Goal: Transaction & Acquisition: Purchase product/service

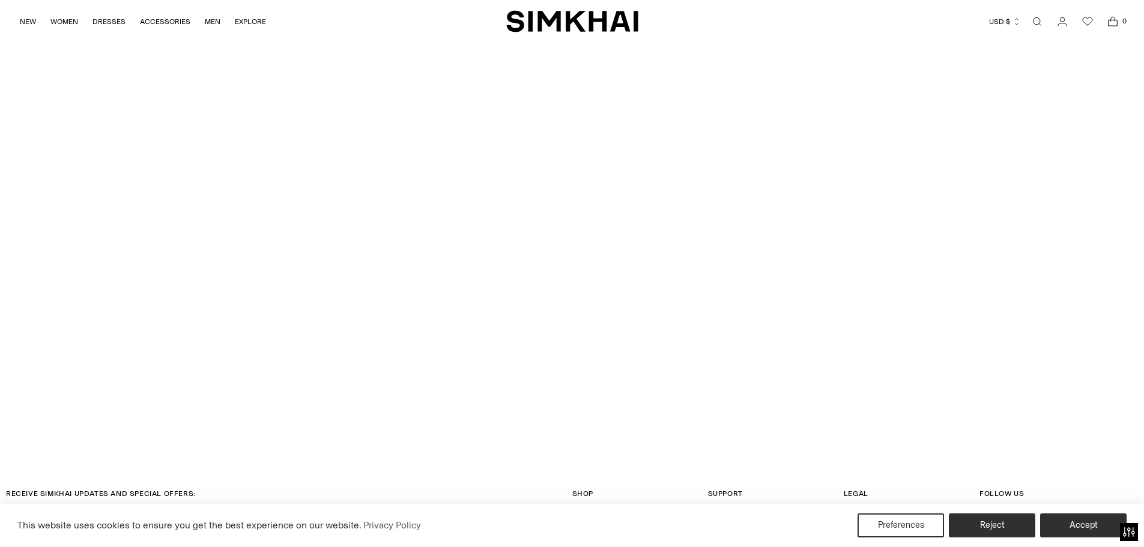
scroll to position [3831, 0]
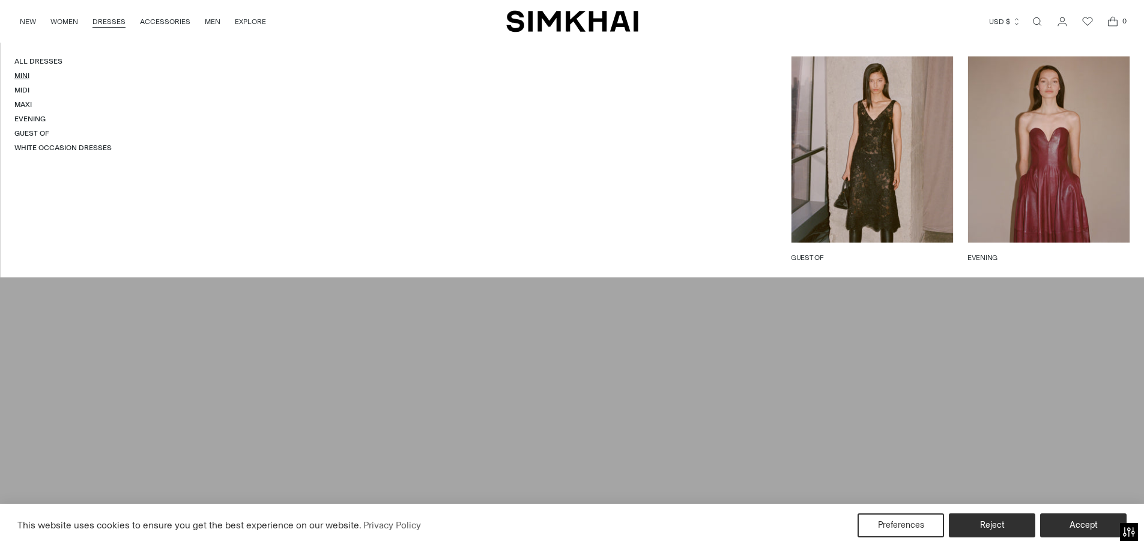
click at [29, 74] on link "Mini" at bounding box center [21, 75] width 15 height 8
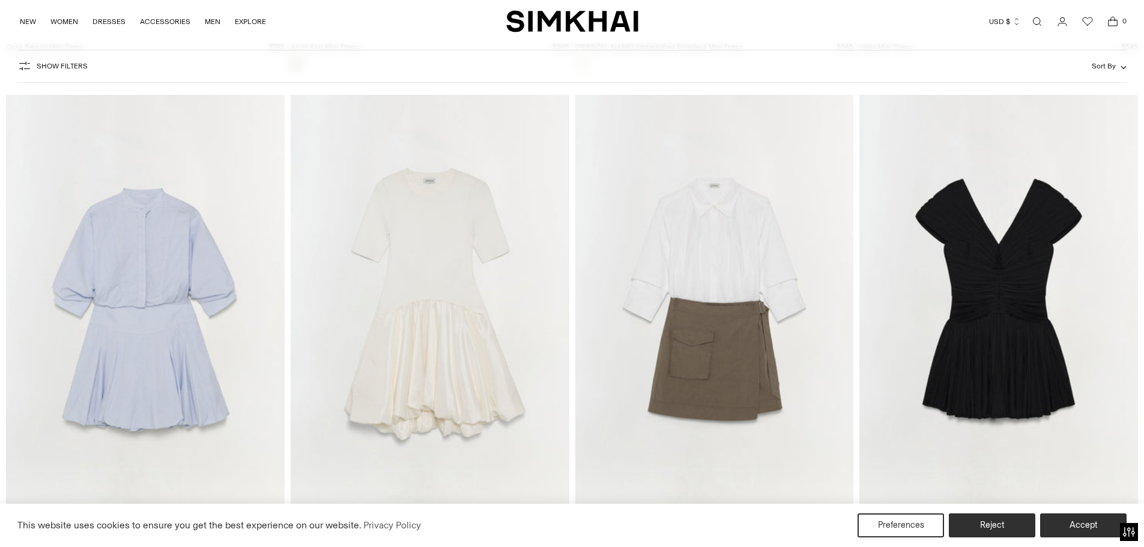
scroll to position [3484, 0]
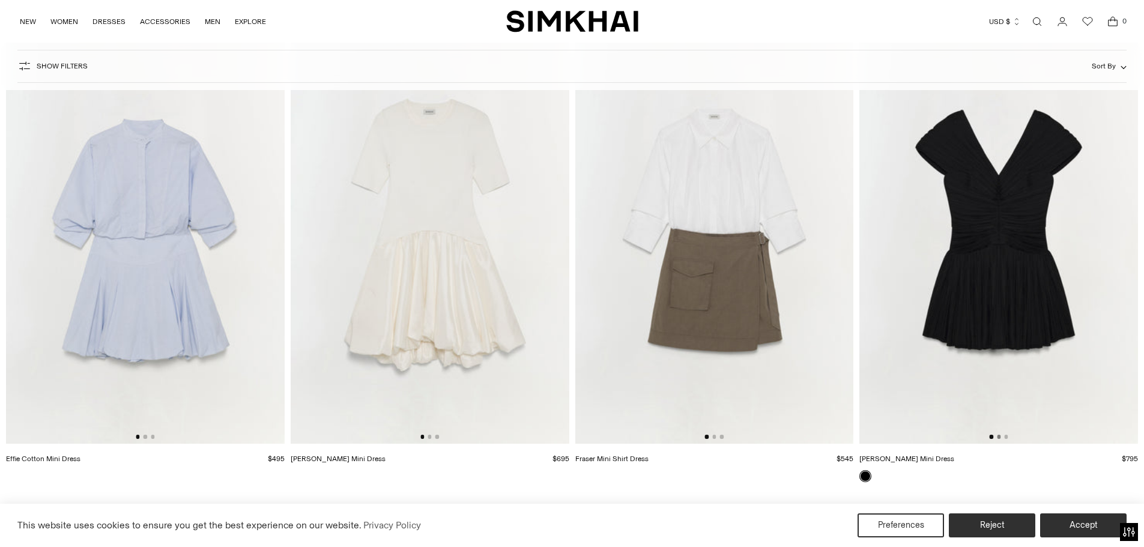
click at [1001, 437] on button "Go to slide 2" at bounding box center [999, 437] width 4 height 4
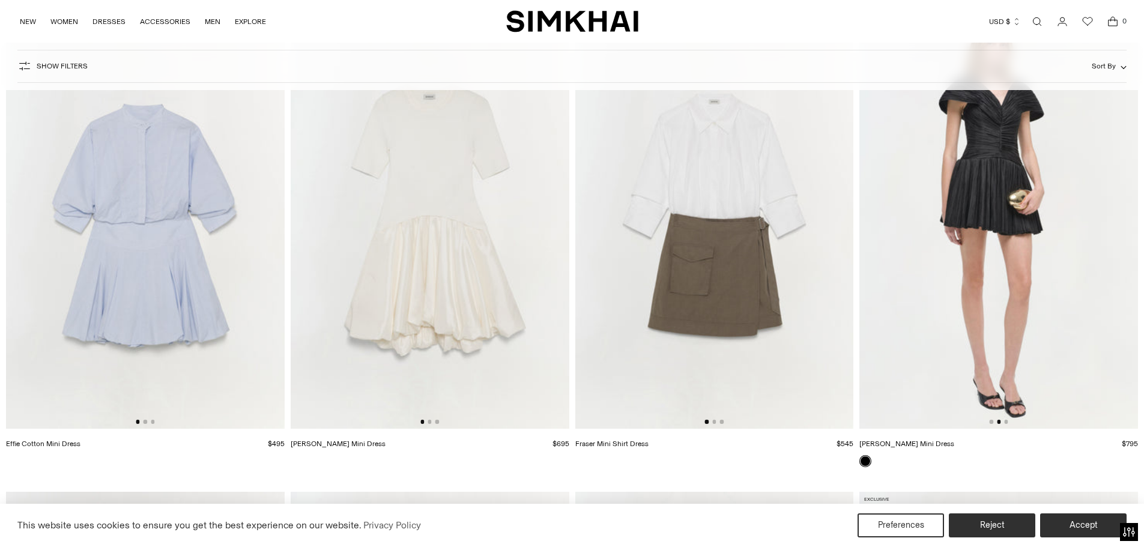
scroll to position [3544, 0]
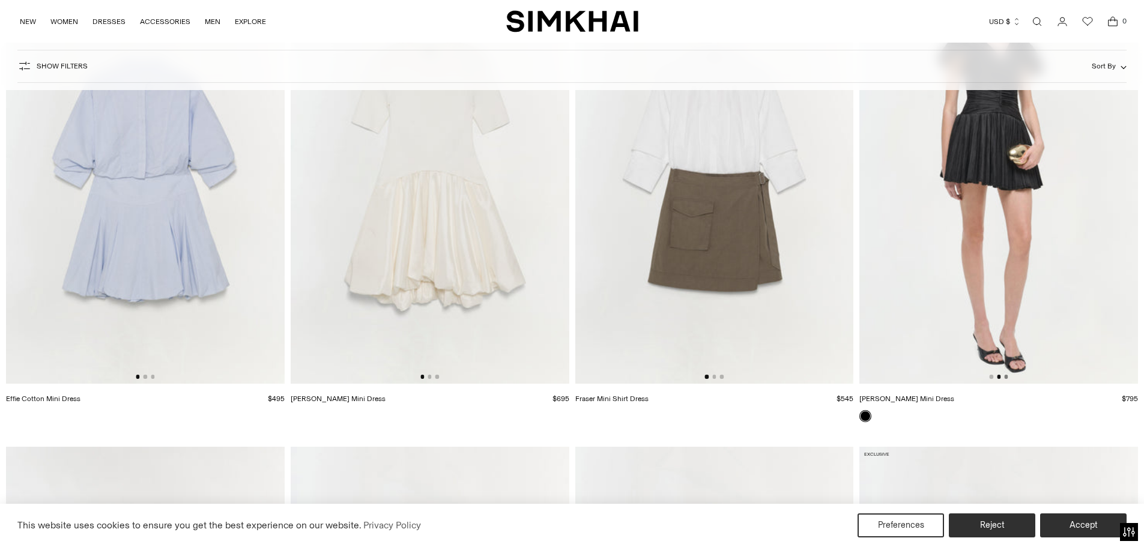
click at [1007, 378] on button "Go to slide 3" at bounding box center [1006, 377] width 4 height 4
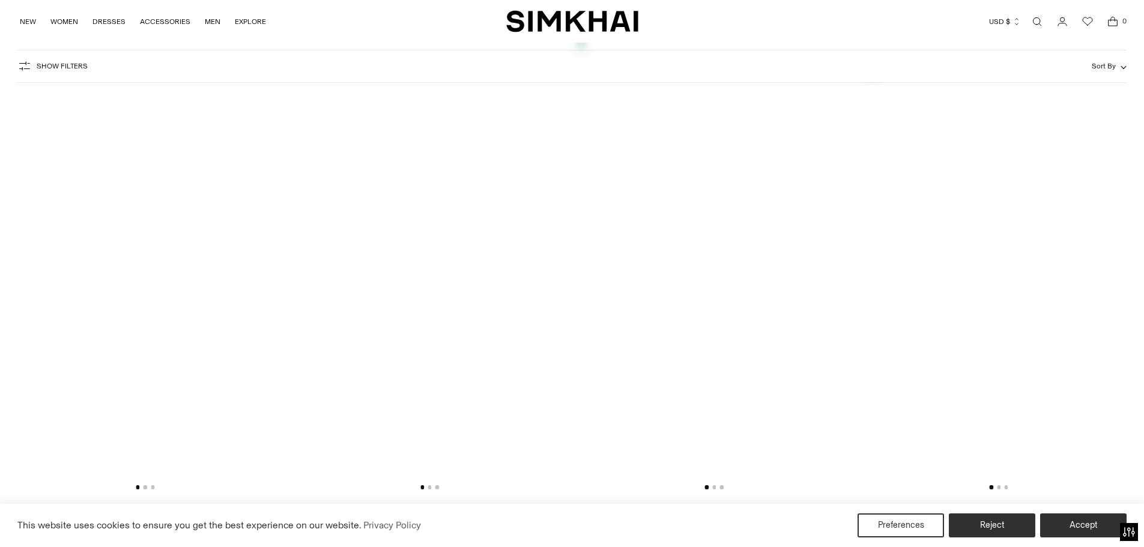
scroll to position [6367, 0]
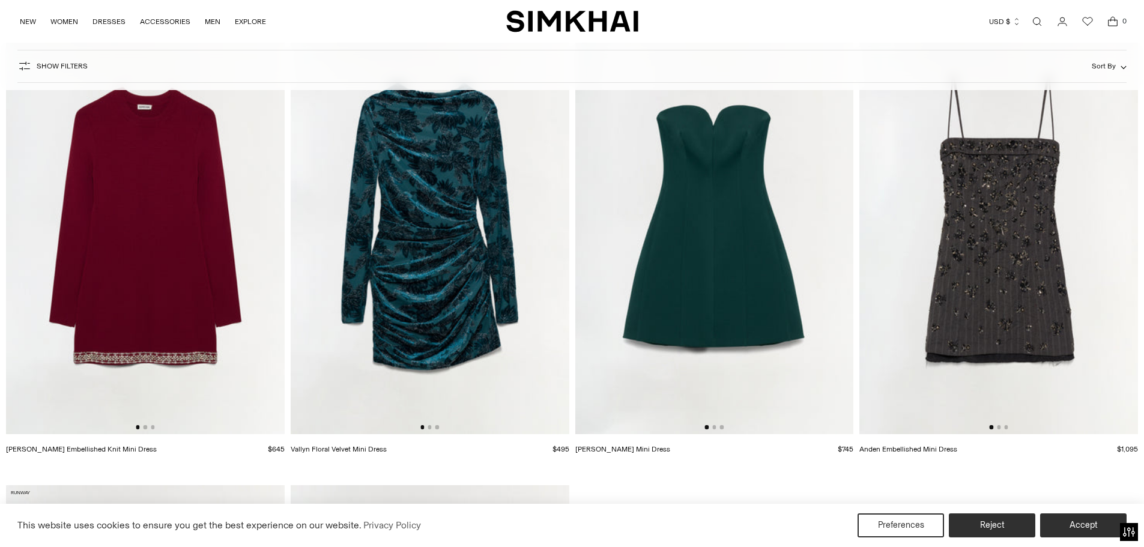
click at [999, 424] on img at bounding box center [999, 225] width 279 height 418
